Goal: Check status: Check status

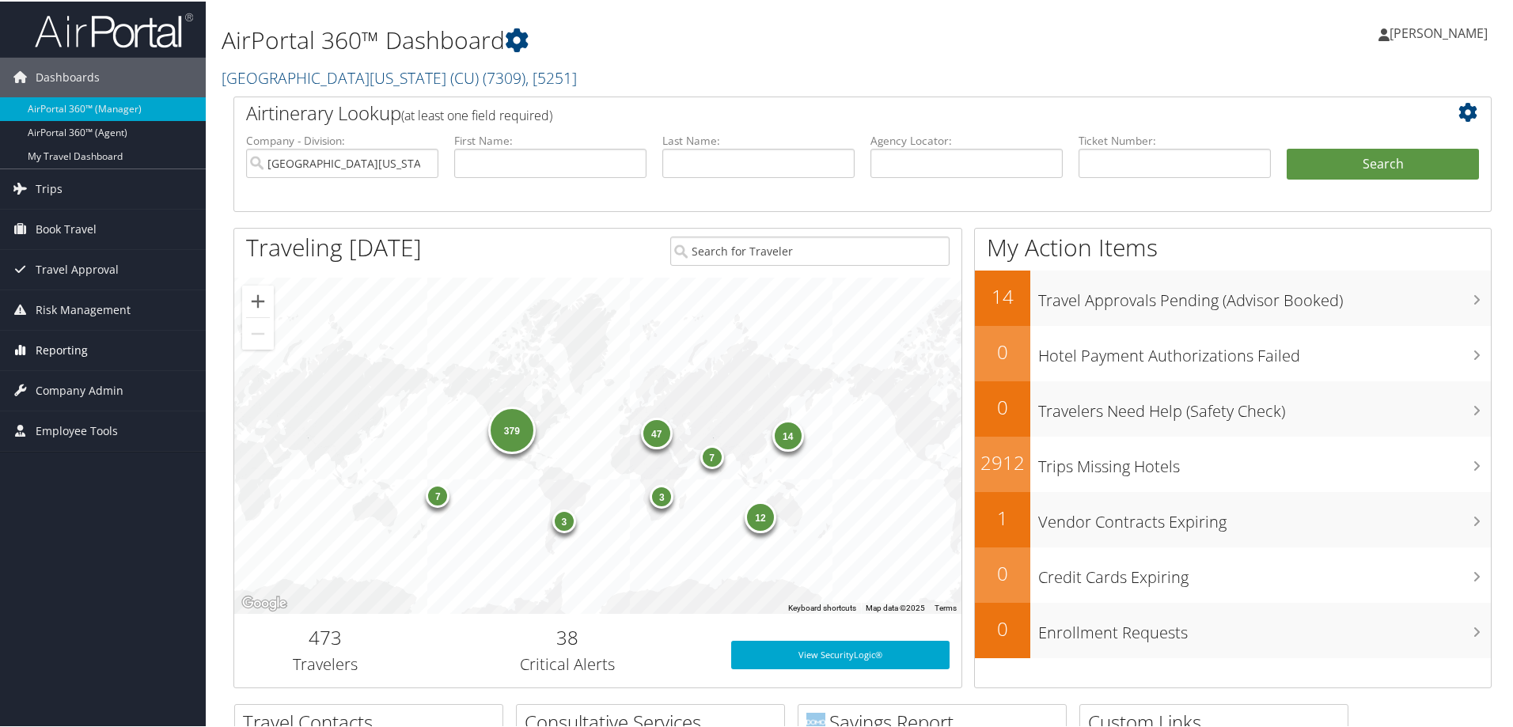
click at [67, 358] on span "Reporting" at bounding box center [62, 349] width 52 height 40
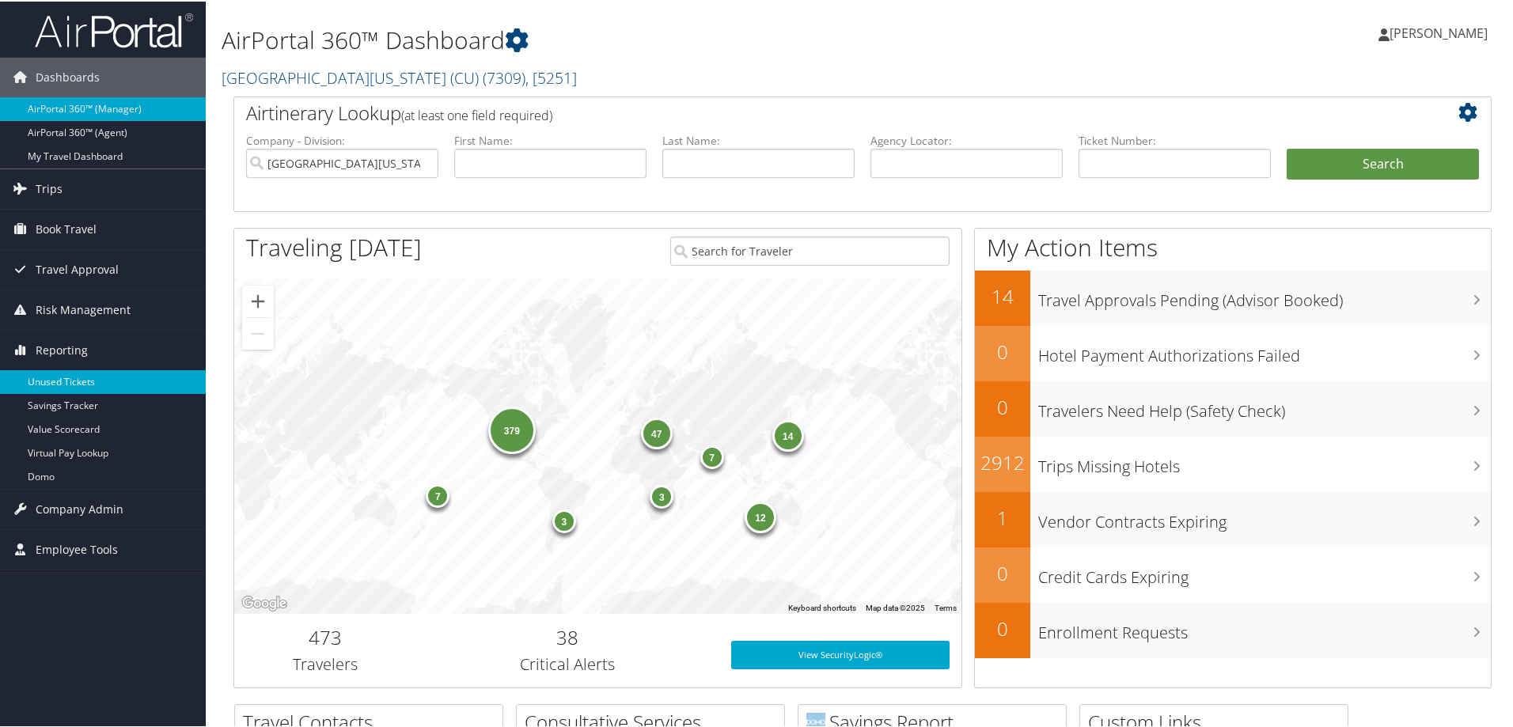
click at [68, 378] on link "Unused Tickets" at bounding box center [103, 381] width 206 height 24
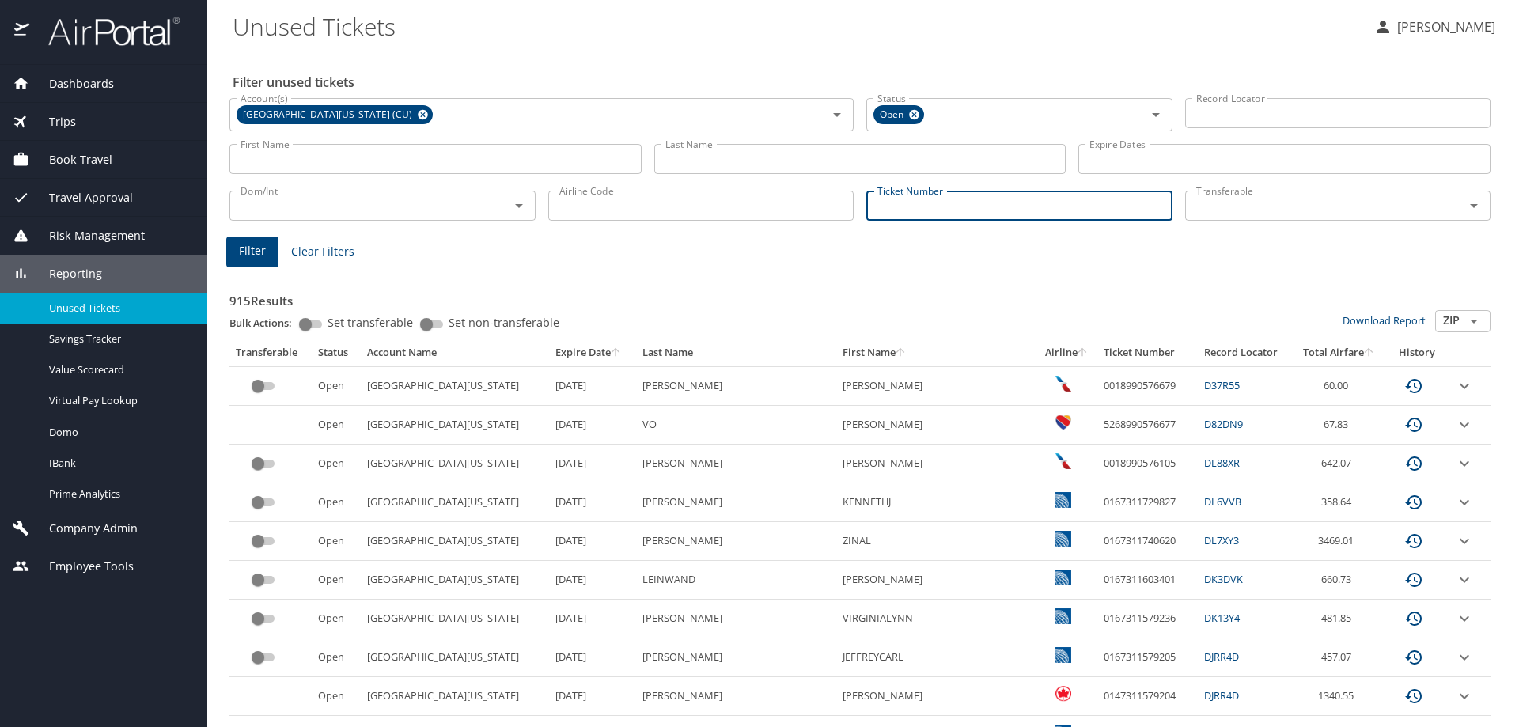
click at [908, 217] on input "Ticket Number" at bounding box center [1019, 206] width 306 height 30
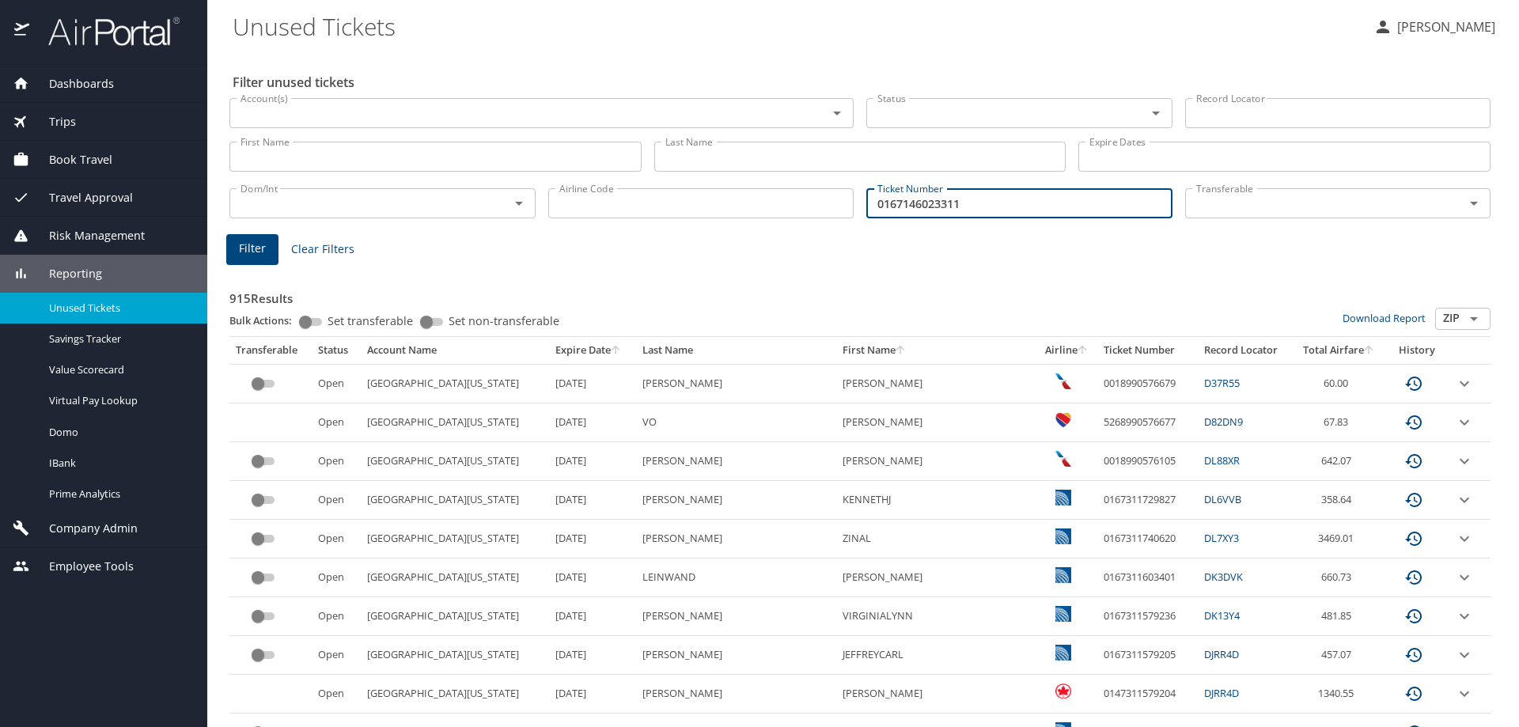
type input "0167146023311"
click at [242, 252] on span "Filter" at bounding box center [252, 249] width 27 height 20
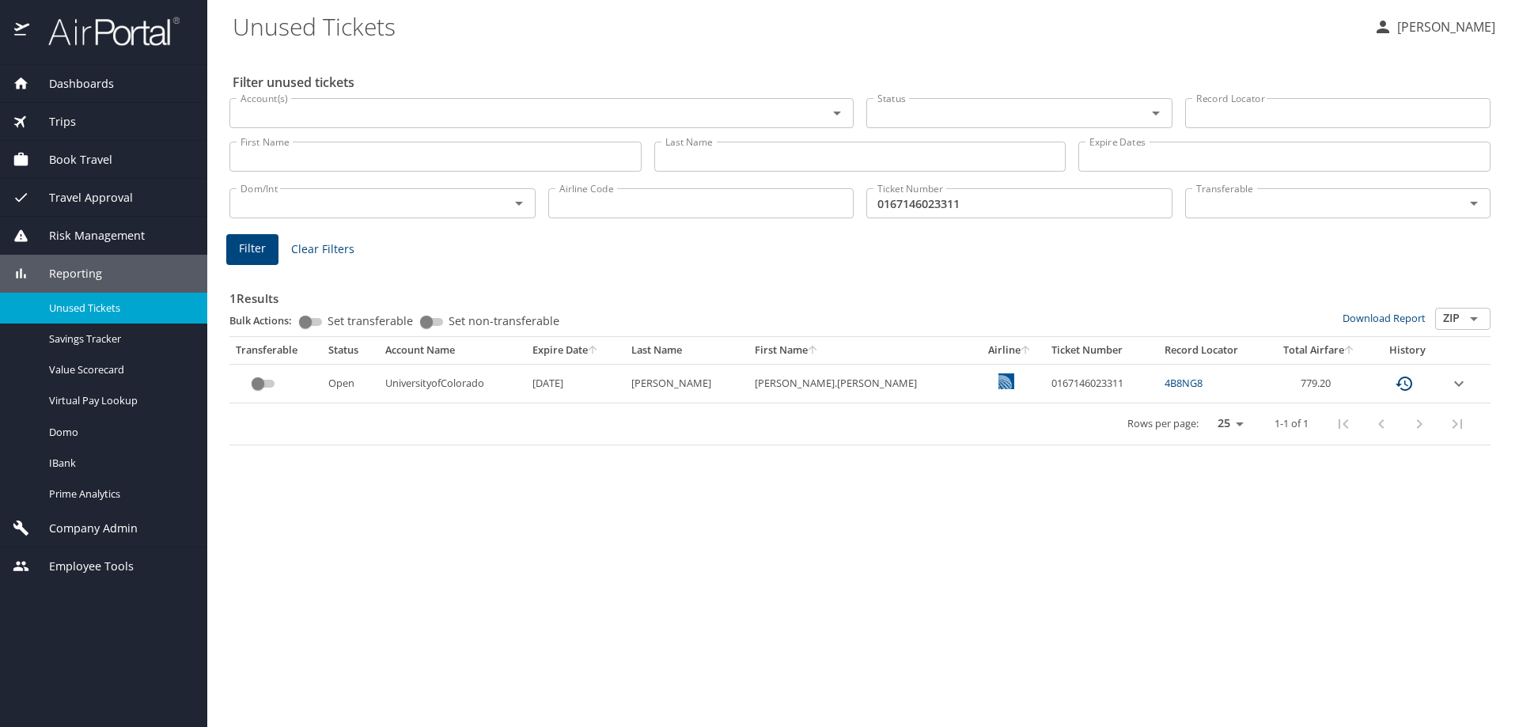
click at [1165, 387] on link "4B8NG8" at bounding box center [1184, 383] width 38 height 14
click at [1454, 384] on icon "expand row" at bounding box center [1458, 384] width 9 height 6
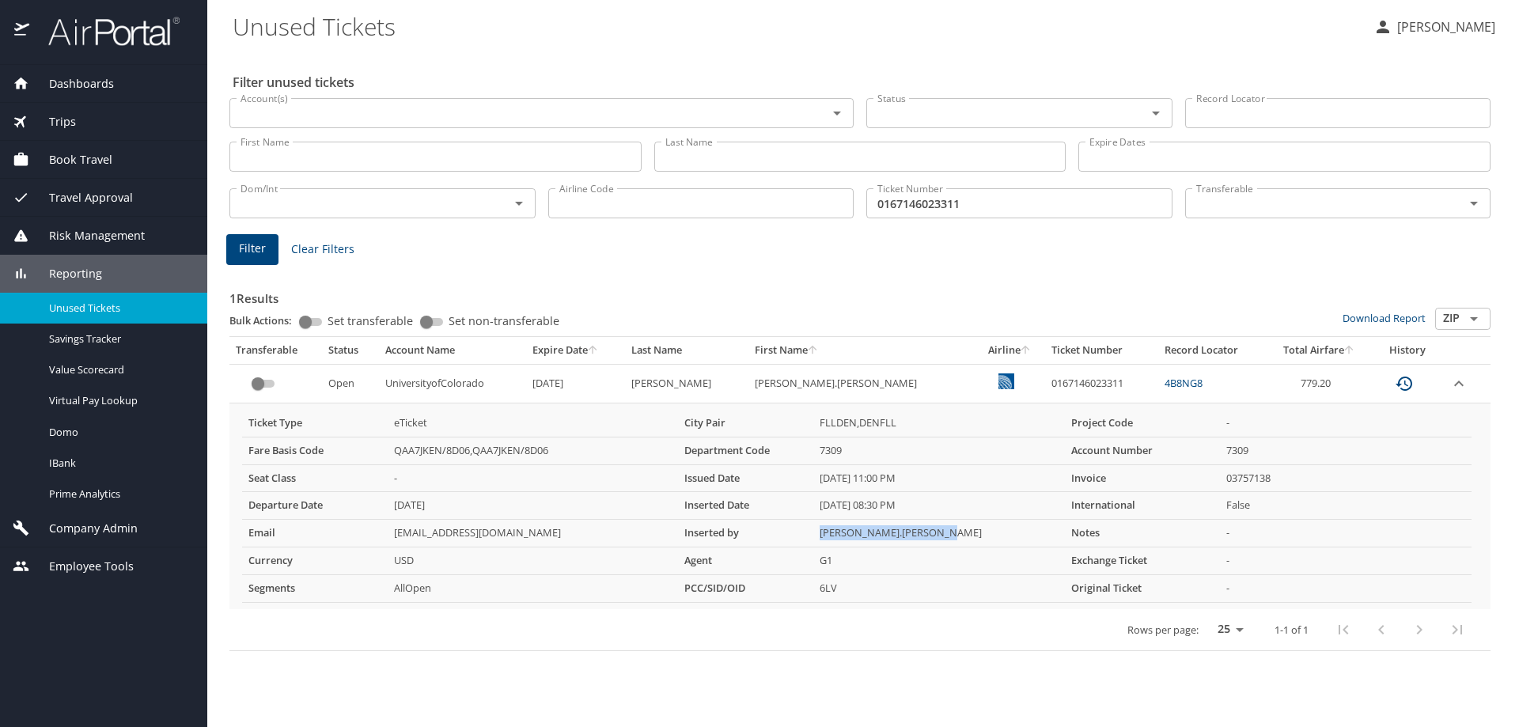
drag, startPoint x: 957, startPoint y: 536, endPoint x: 821, endPoint y: 544, distance: 135.5
click at [821, 544] on td "[PERSON_NAME].[PERSON_NAME]" at bounding box center [939, 534] width 252 height 28
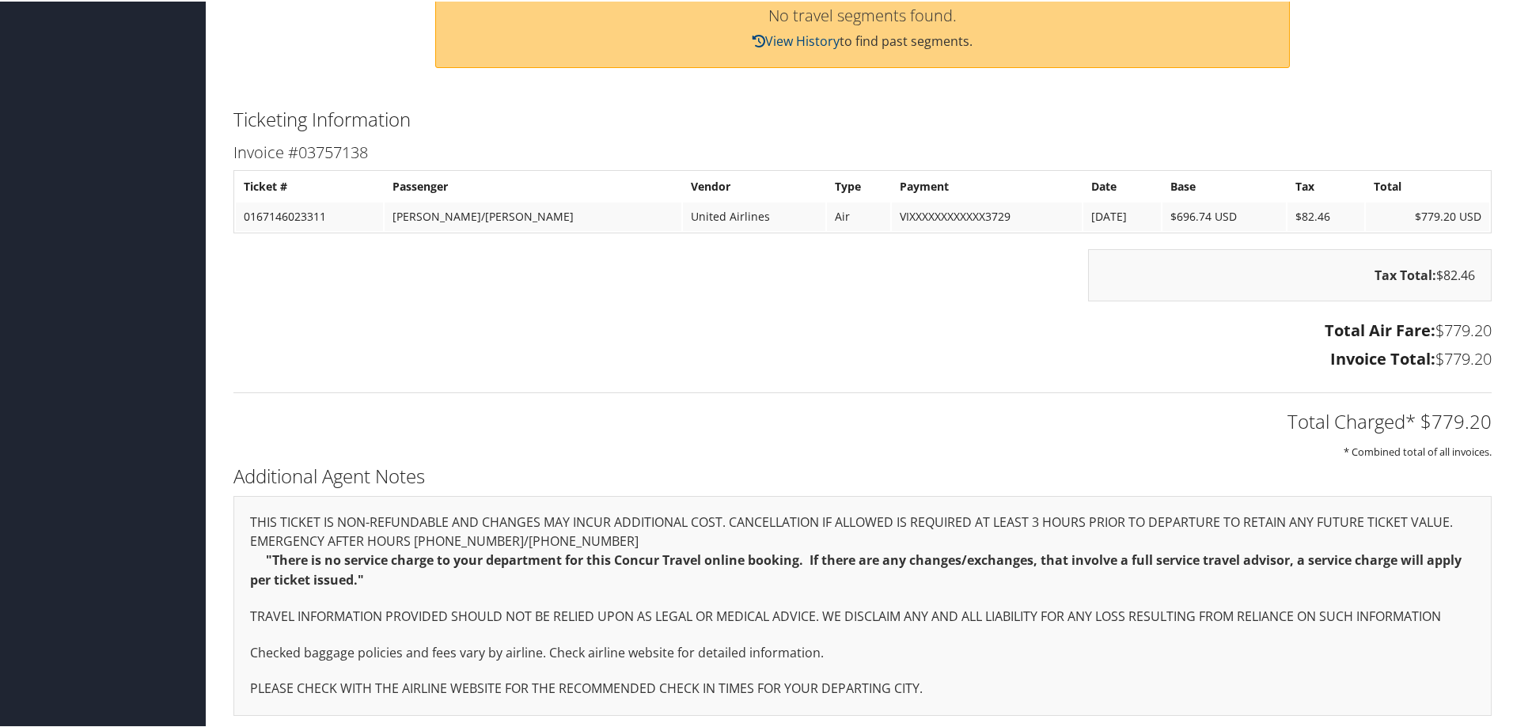
scroll to position [652, 0]
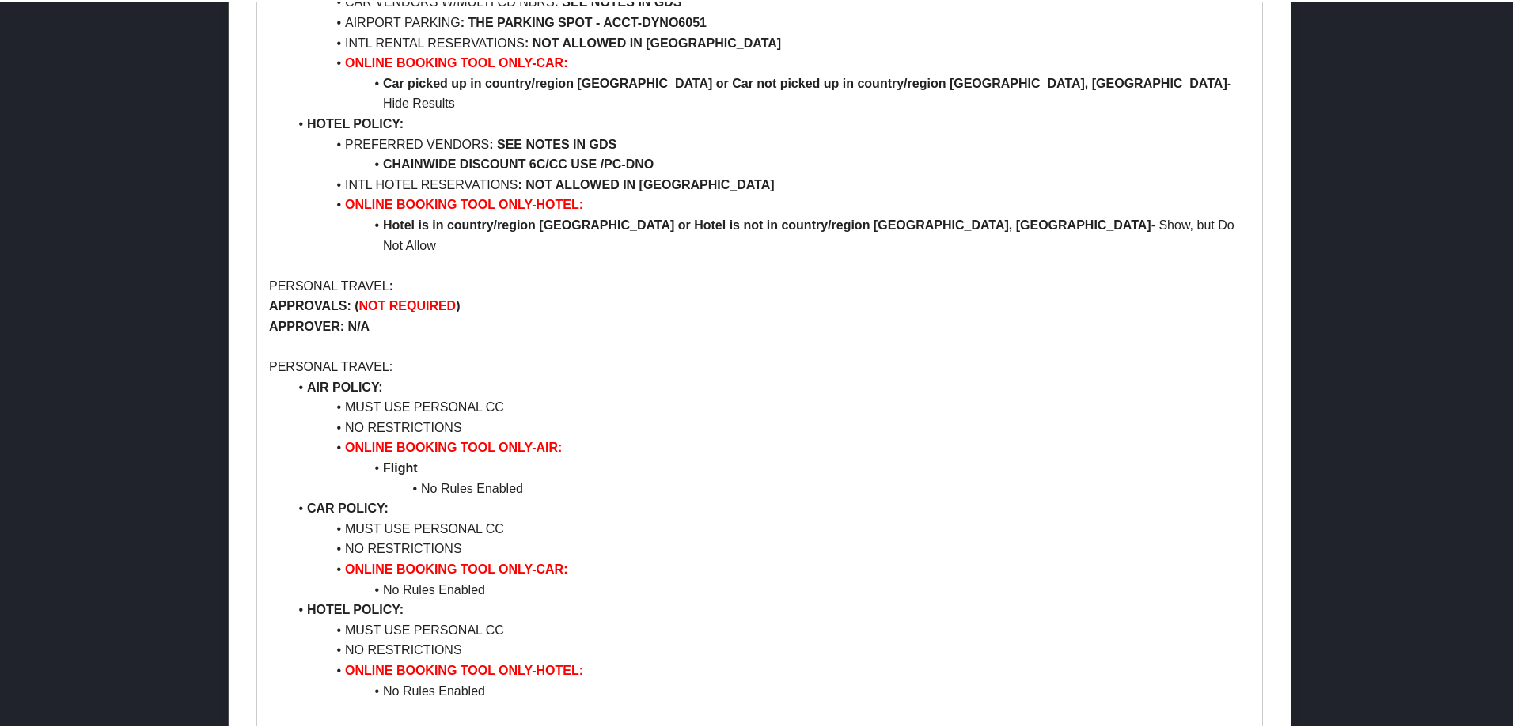
scroll to position [885, 0]
